Goal: Check status: Check status

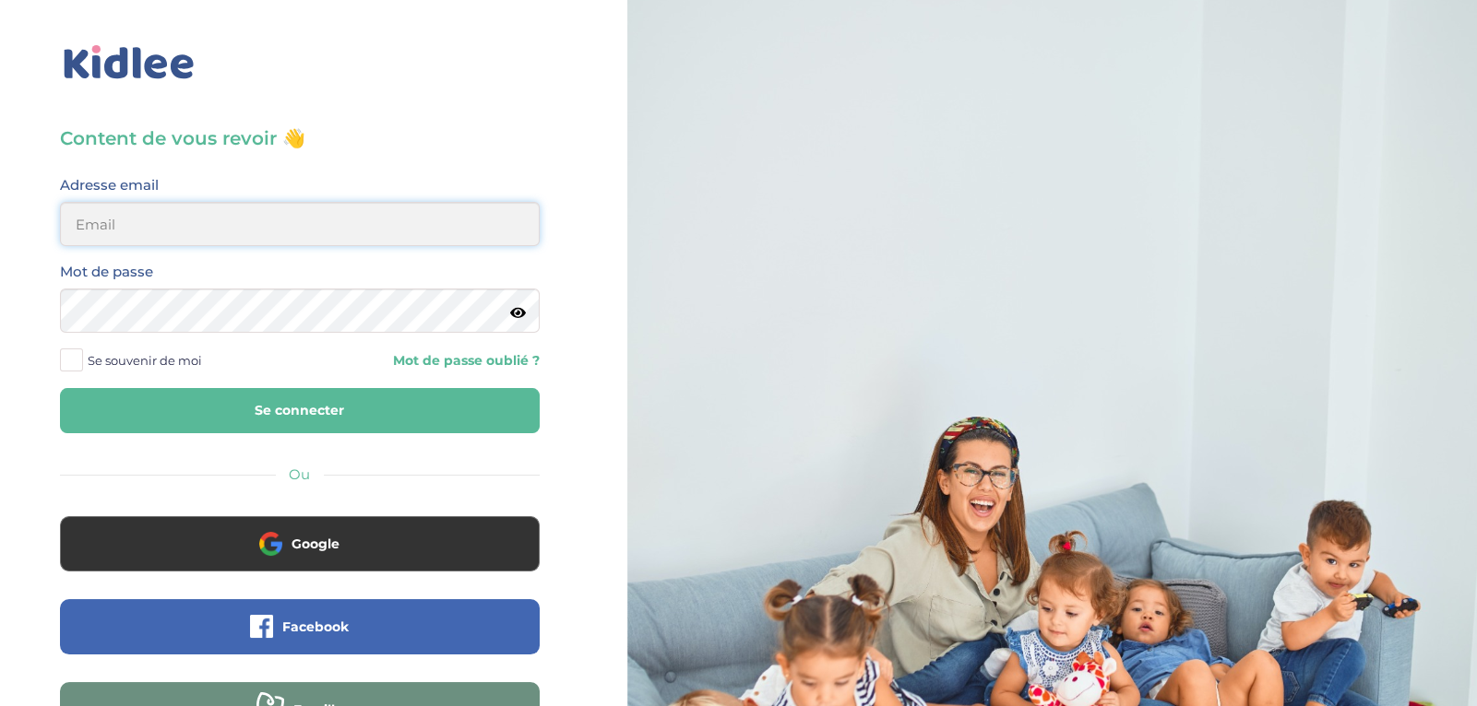
type input "ibtissambelkacemi02@gmail.com"
click at [476, 397] on button "Se connecter" at bounding box center [300, 410] width 480 height 45
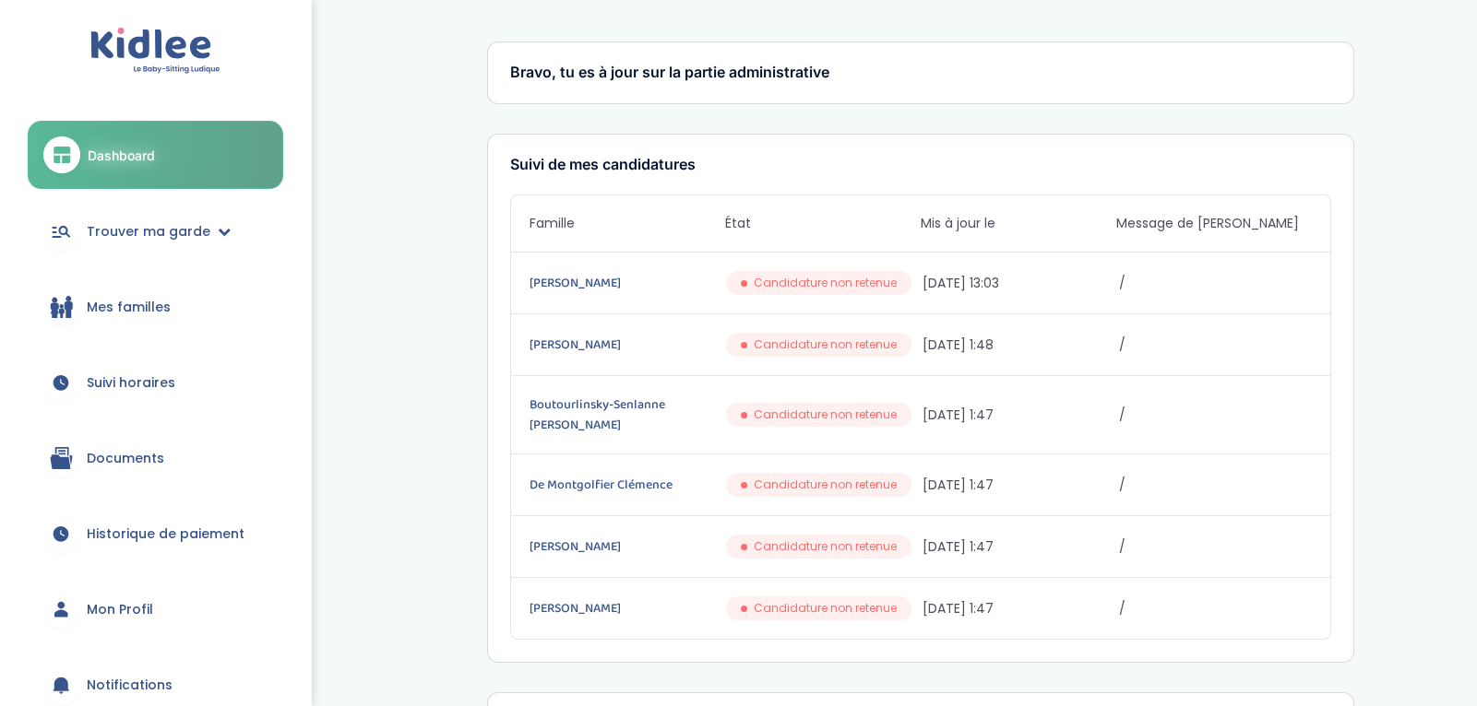
click at [169, 394] on link "Suivi horaires" at bounding box center [155, 383] width 255 height 66
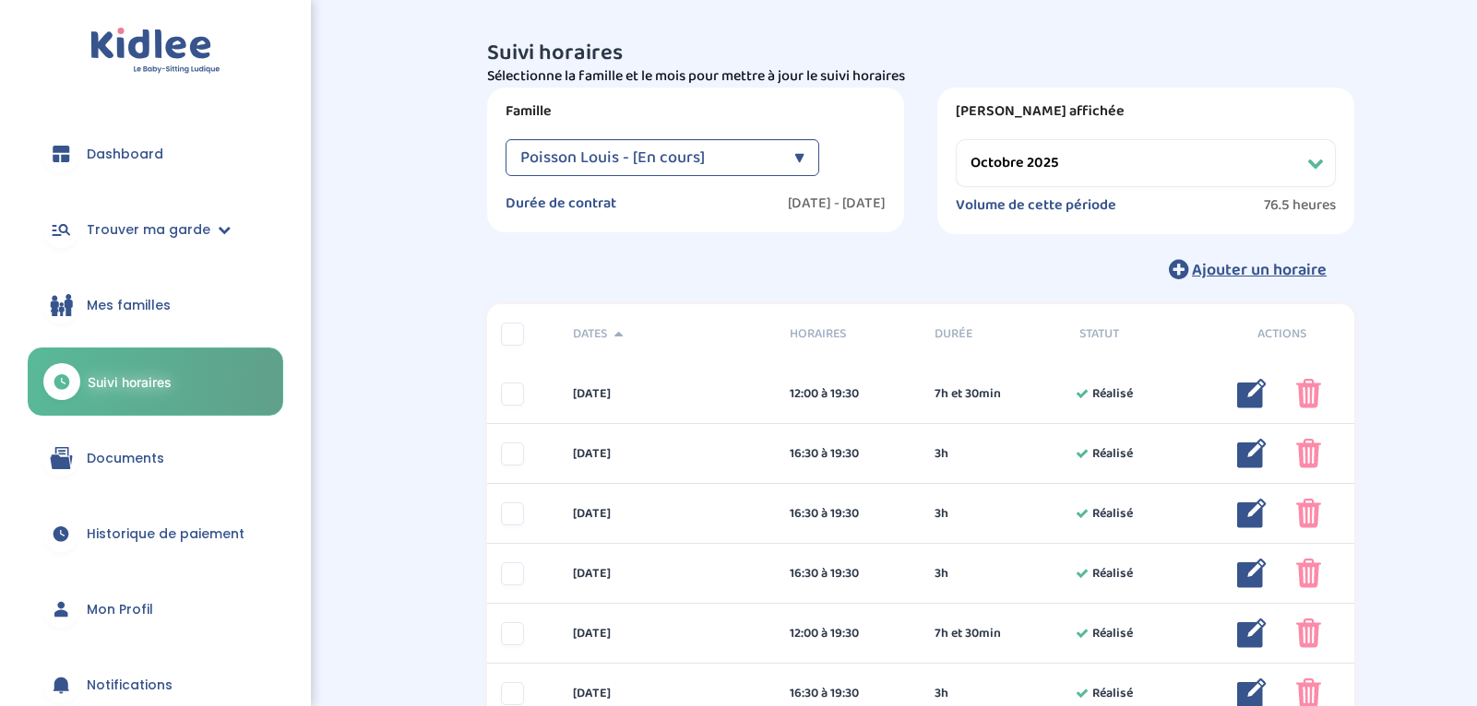
select select "octobre 2025"
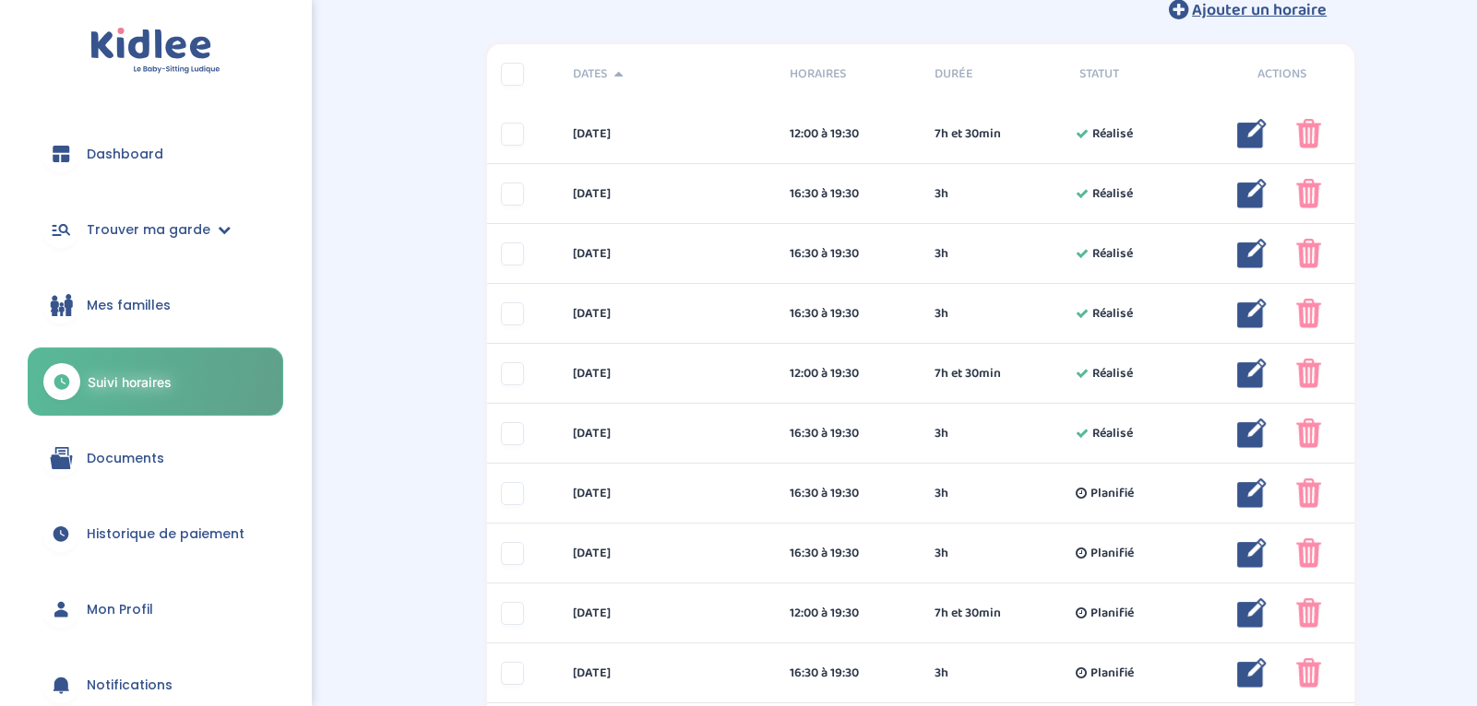
scroll to position [264, 0]
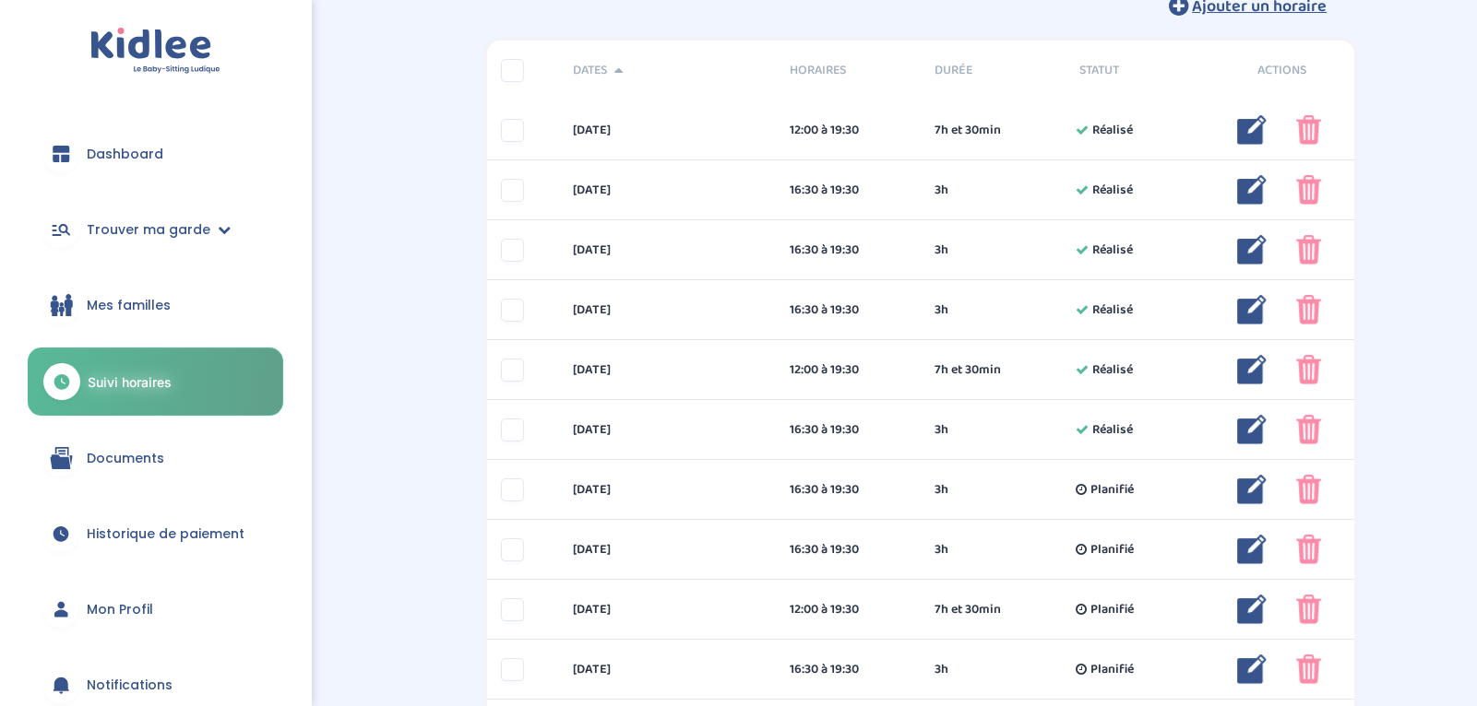
click at [184, 546] on link "Historique de paiement" at bounding box center [155, 534] width 255 height 66
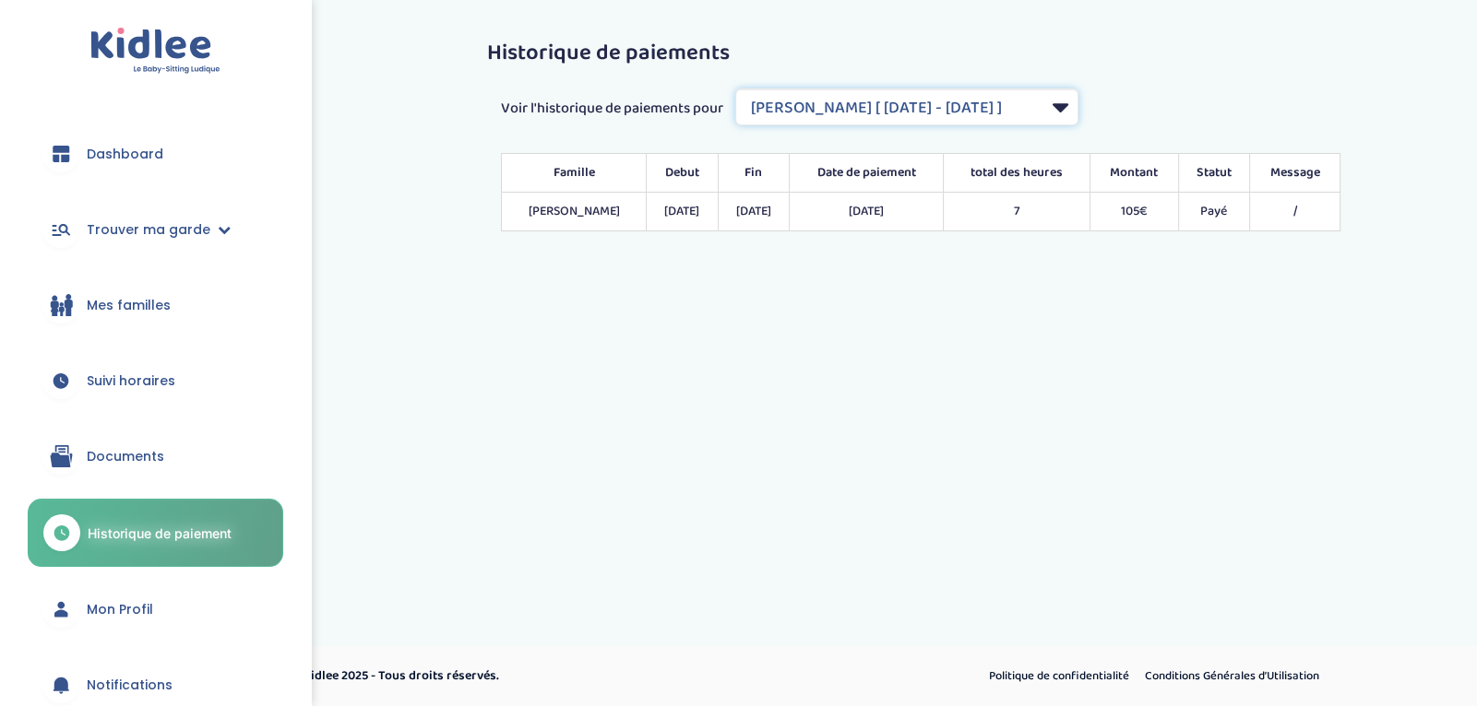
click at [974, 103] on select "Filtrer par Contrat Gosset Antoine [ 2025-01-07 - 2025-01-10 ] Grand Nathalie […" at bounding box center [906, 107] width 343 height 37
select select "2032"
click at [736, 89] on select "Filtrer par Contrat Gosset Antoine [ 2025-01-07 - 2025-01-10 ] Grand Nathalie […" at bounding box center [906, 107] width 343 height 37
click at [1171, 116] on div "Voir l'historique de paiements pour Filtrer par Contrat Gosset Antoine [ 2025-0…" at bounding box center [920, 107] width 867 height 37
